Goal: Information Seeking & Learning: Understand process/instructions

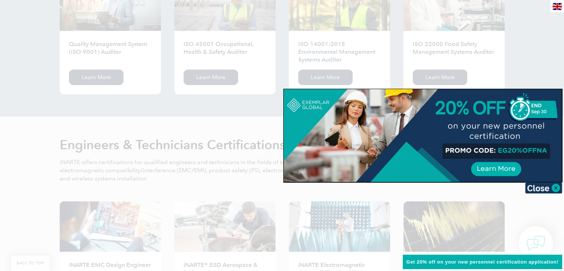
scroll to position [839, 0]
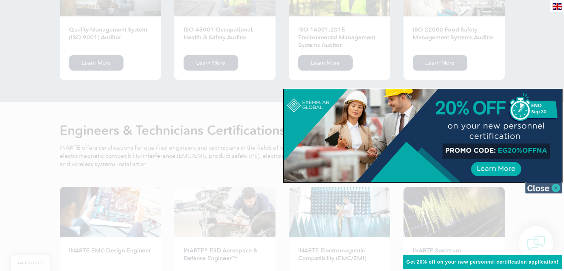
click at [559, 188] on img at bounding box center [543, 187] width 37 height 11
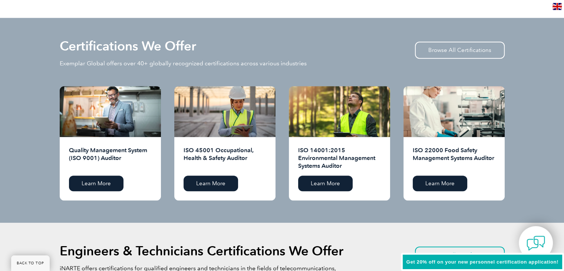
scroll to position [716, 0]
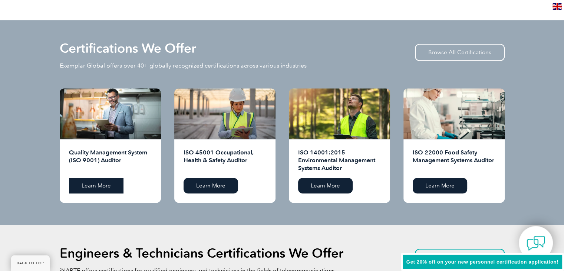
click at [94, 183] on link "Learn More" at bounding box center [96, 186] width 54 height 16
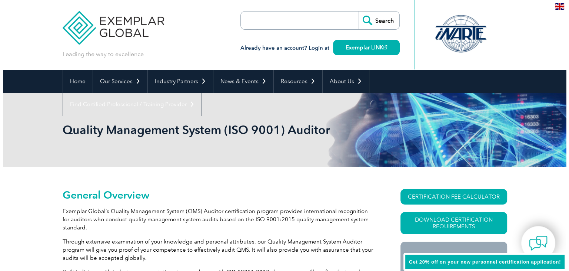
scroll to position [59, 0]
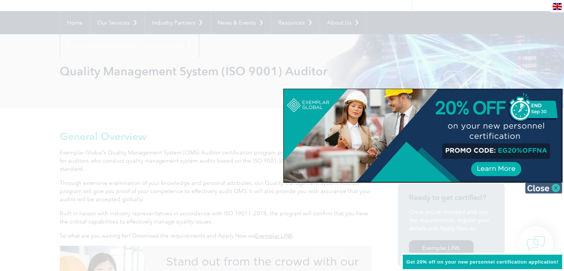
click at [552, 187] on img at bounding box center [543, 187] width 37 height 11
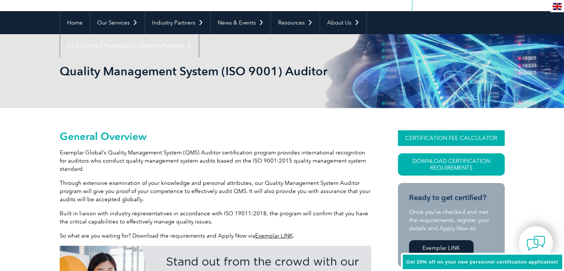
click at [472, 136] on link "CERTIFICATION FEE CALCULATOR" at bounding box center [451, 138] width 107 height 16
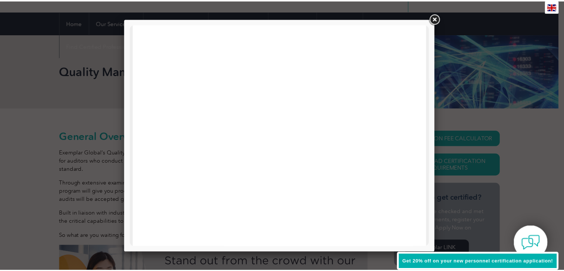
scroll to position [0, 0]
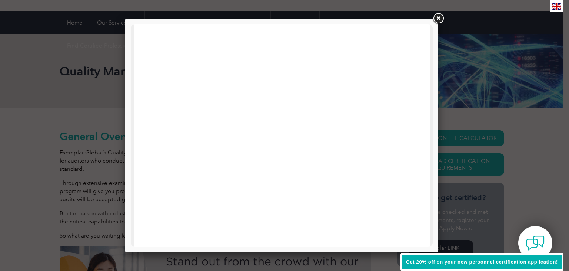
click at [437, 17] on link at bounding box center [438, 18] width 13 height 13
